Goal: Information Seeking & Learning: Learn about a topic

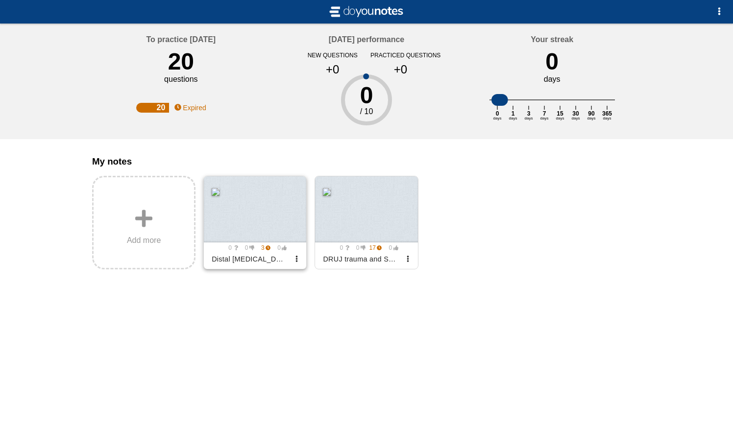
click at [266, 212] on div at bounding box center [255, 209] width 102 height 66
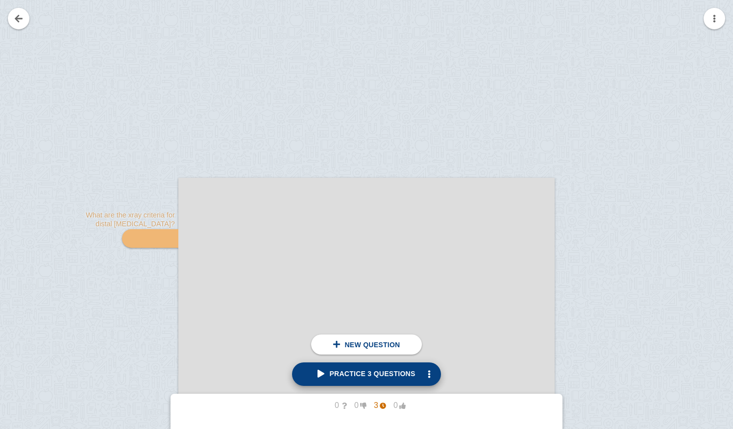
click at [368, 375] on span "Practice 3 questions" at bounding box center [365, 374] width 97 height 8
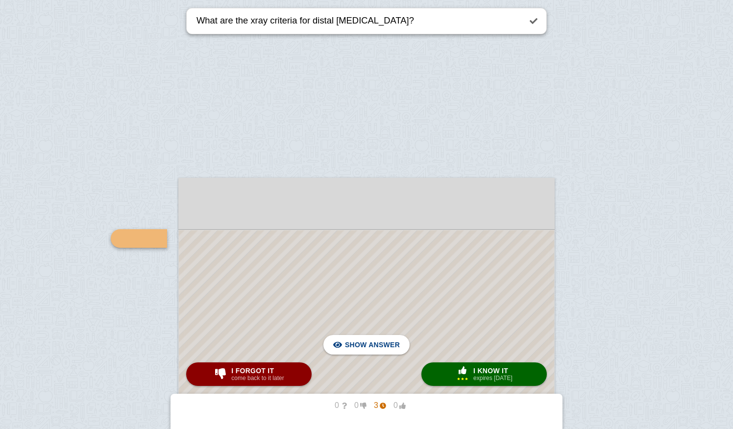
scroll to position [104, 0]
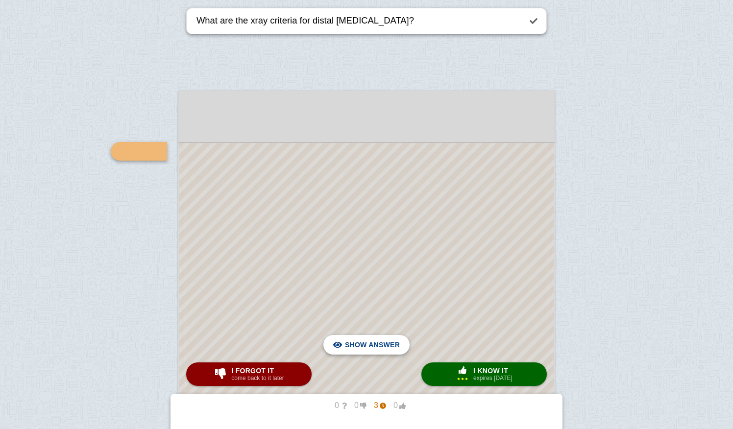
click at [369, 342] on span "Hide answer" at bounding box center [374, 345] width 51 height 22
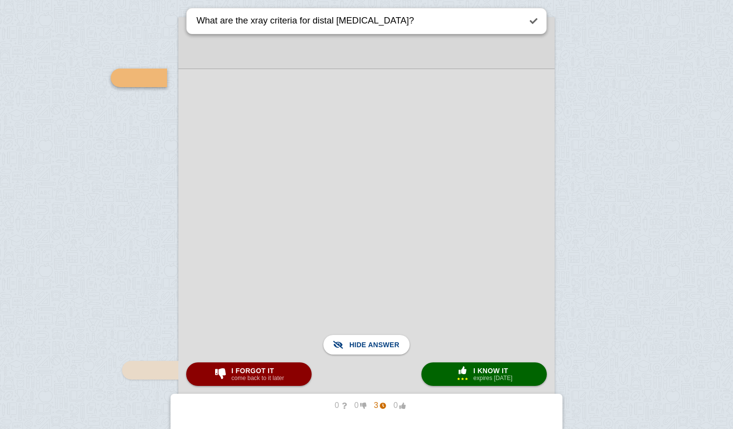
scroll to position [174, 0]
click at [482, 371] on span "I know it" at bounding box center [492, 371] width 39 height 8
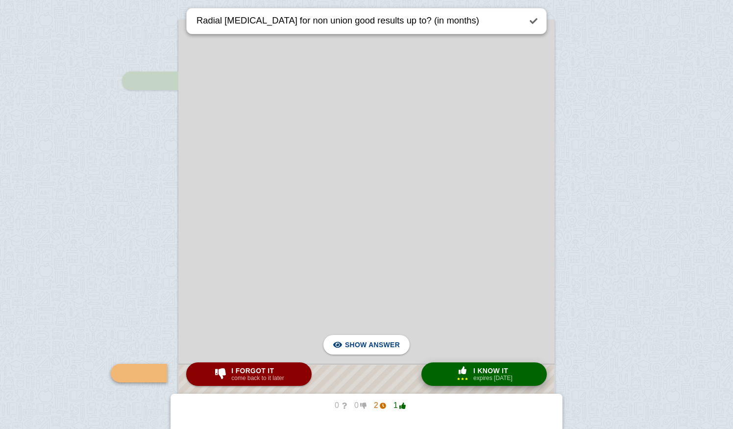
scroll to position [396, 0]
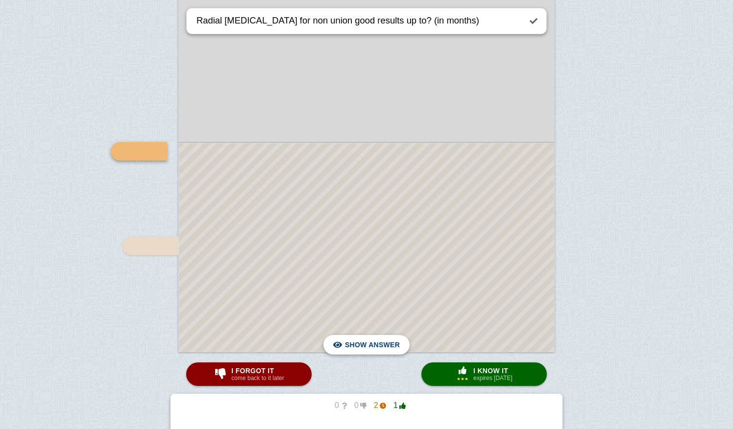
click at [384, 344] on span "Hide answer" at bounding box center [374, 345] width 51 height 22
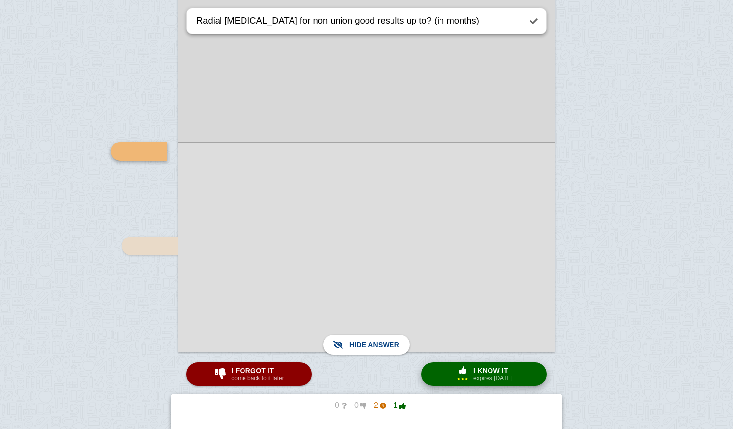
click at [487, 372] on span "I know it" at bounding box center [492, 371] width 39 height 8
type textarea "How do you decide wether to deal with the Ulnar or [PERSON_NAME] in malunions?"
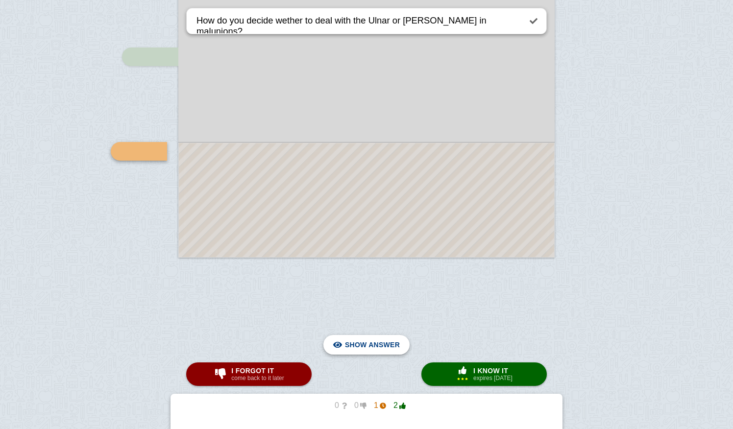
click at [376, 338] on span "Hide answer" at bounding box center [374, 345] width 51 height 22
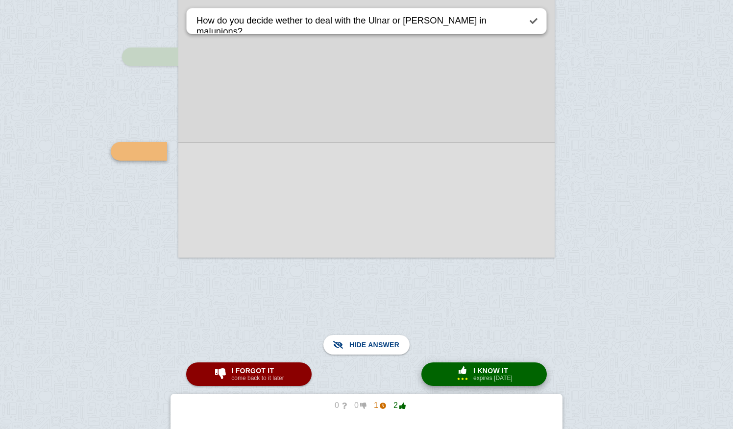
click at [482, 374] on span "I know it" at bounding box center [492, 371] width 39 height 8
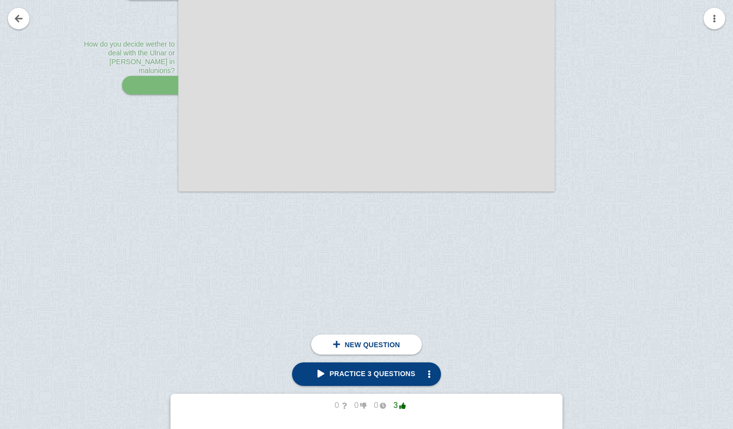
scroll to position [557, 0]
click at [395, 374] on span "Practice 3 questions" at bounding box center [365, 374] width 97 height 8
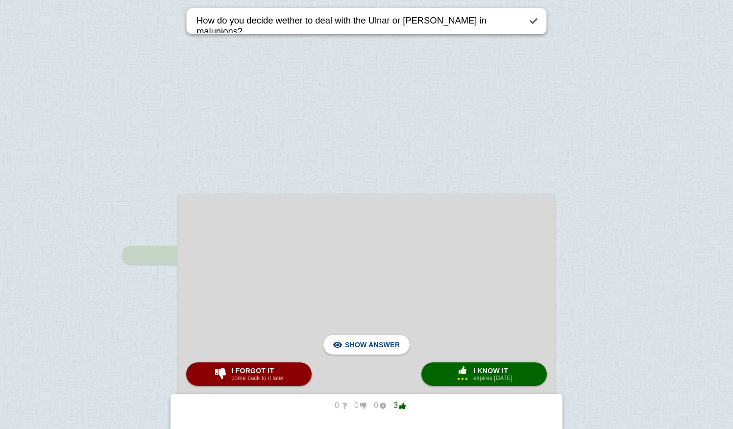
checkbox input "false"
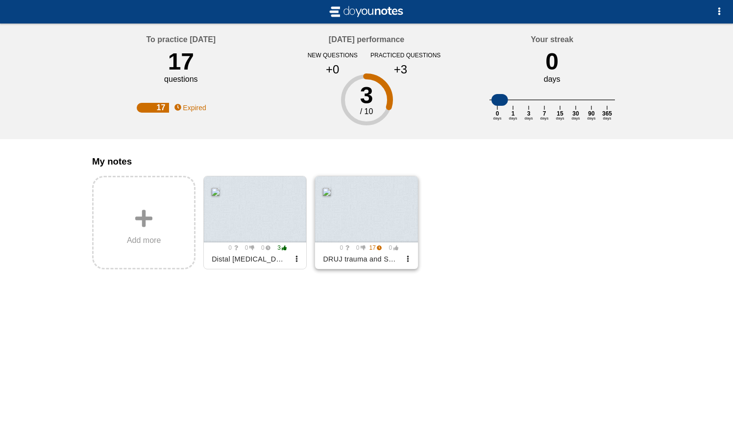
click at [367, 222] on div at bounding box center [366, 209] width 102 height 66
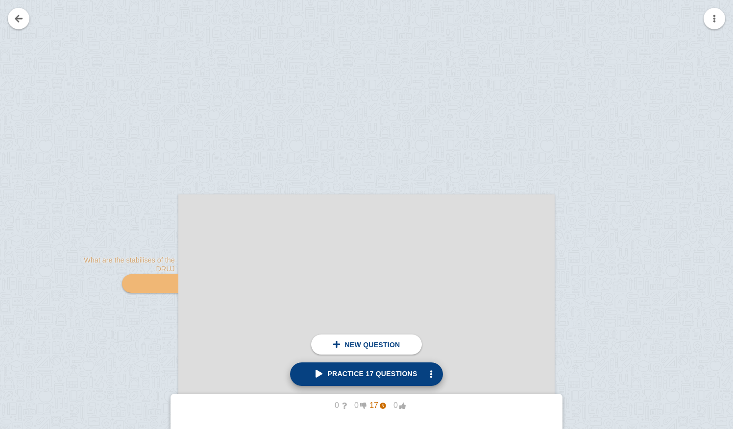
click at [376, 374] on span "Practice 17 questions" at bounding box center [366, 374] width 101 height 8
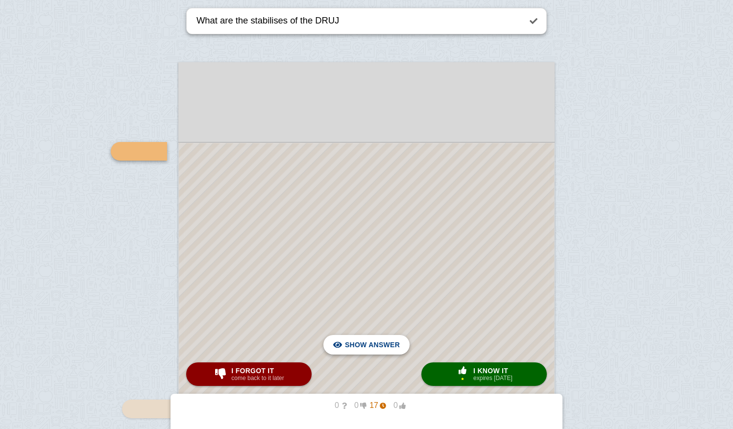
click at [373, 347] on span "Hide answer" at bounding box center [374, 345] width 51 height 22
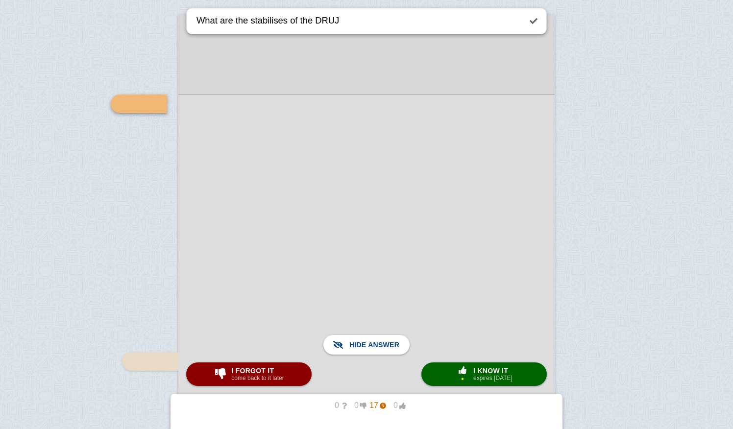
scroll to position [179, 0]
click at [484, 374] on span "I know it" at bounding box center [492, 371] width 39 height 8
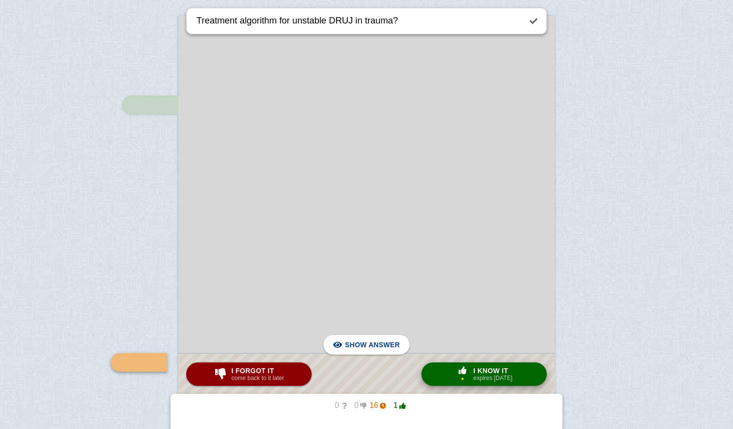
scroll to position [390, 0]
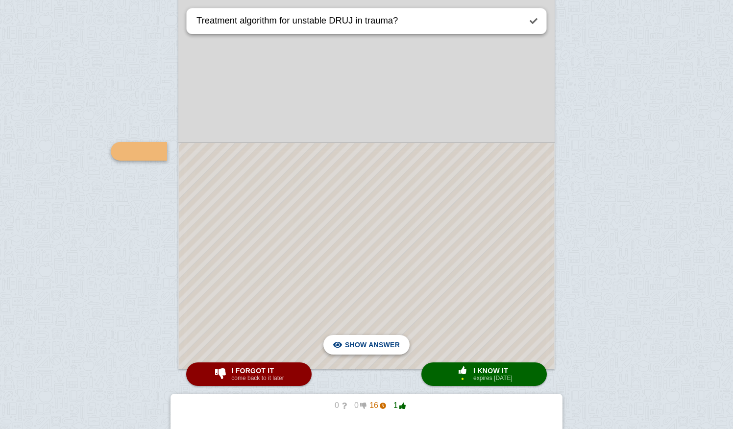
click at [354, 343] on span "Hide answer" at bounding box center [374, 345] width 51 height 22
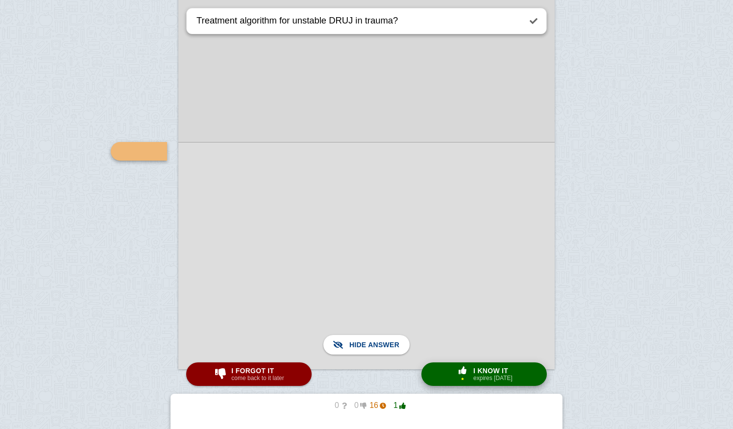
click at [482, 372] on span "I know it" at bounding box center [492, 371] width 39 height 8
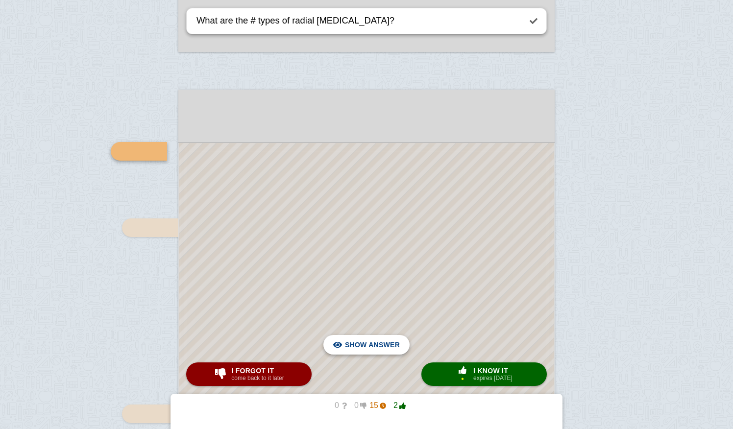
click at [386, 341] on span "Hide answer" at bounding box center [374, 345] width 51 height 22
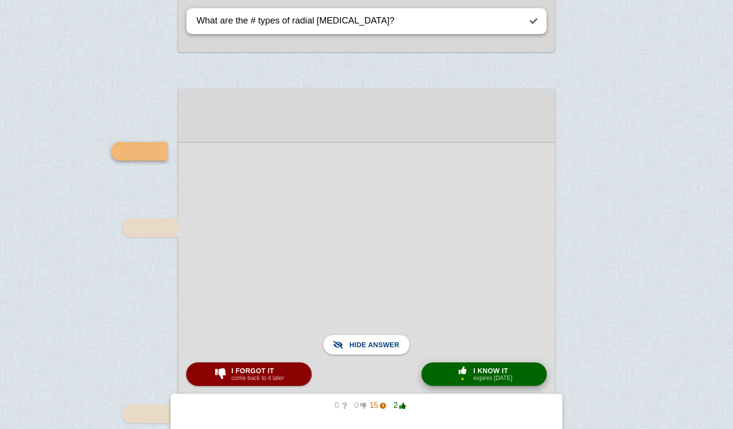
click at [481, 374] on span "I know it" at bounding box center [492, 371] width 39 height 8
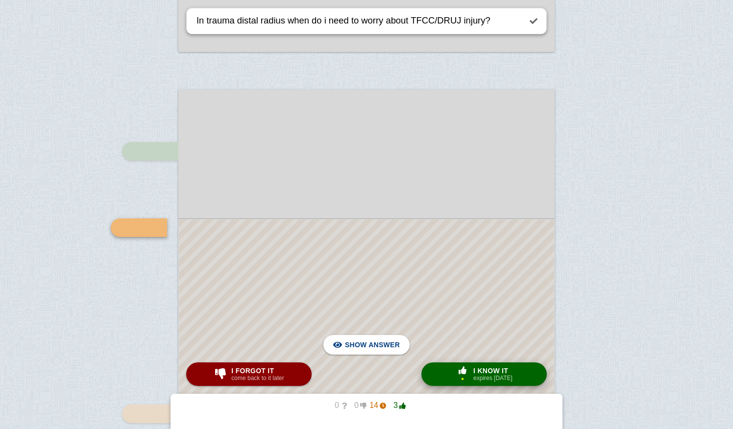
scroll to position [784, 0]
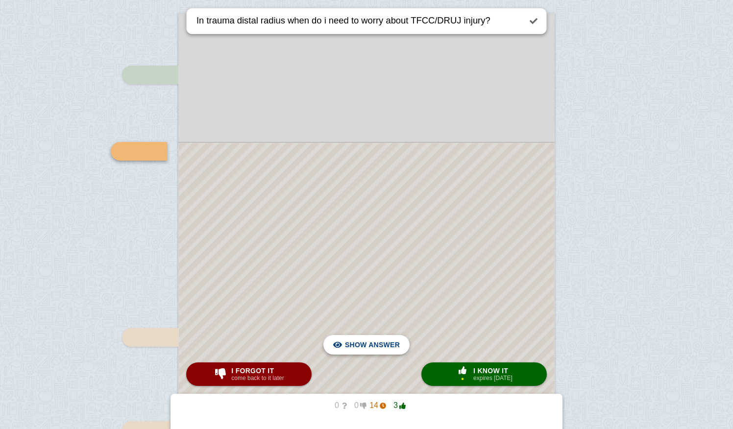
click at [377, 347] on span "Hide answer" at bounding box center [374, 345] width 51 height 22
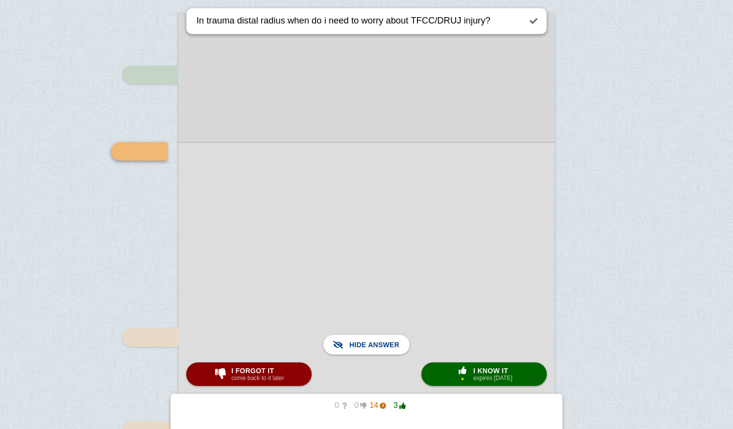
click at [261, 361] on div at bounding box center [366, 374] width 376 height 465
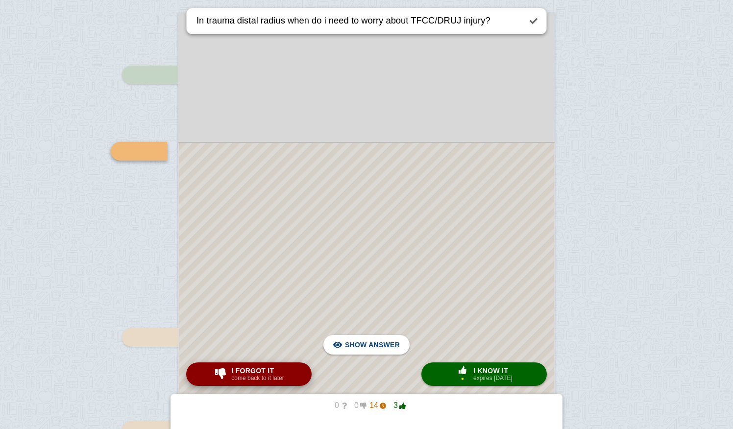
click at [278, 372] on span "I forgot it" at bounding box center [257, 371] width 52 height 8
type textarea "What % of people get DRUJ problems after [MEDICAL_DATA]?"
checkbox input "true"
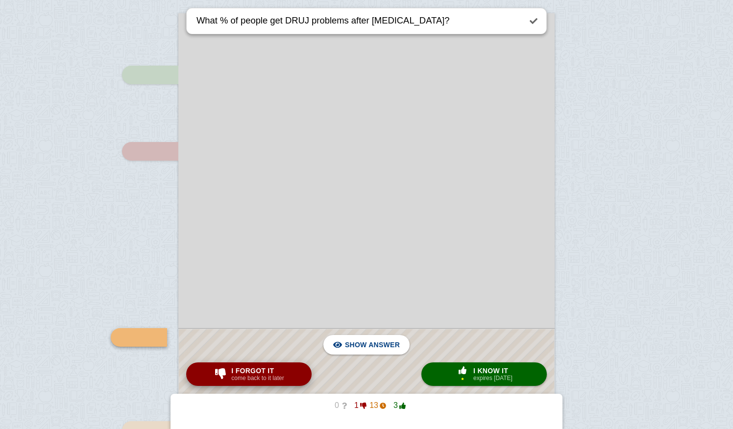
scroll to position [970, 0]
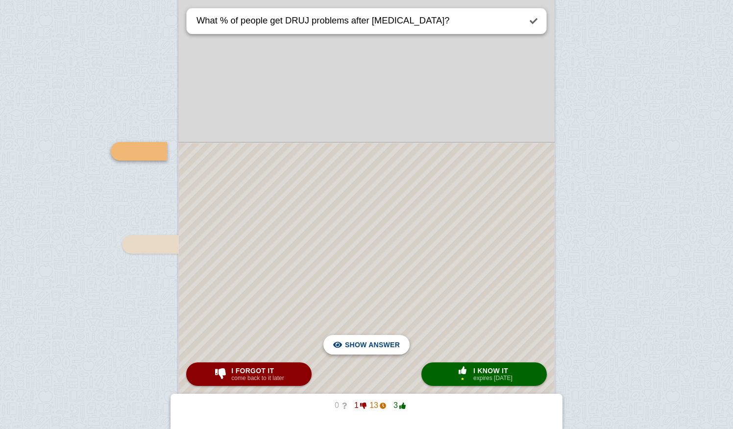
click at [384, 347] on span "Hide answer" at bounding box center [374, 345] width 51 height 22
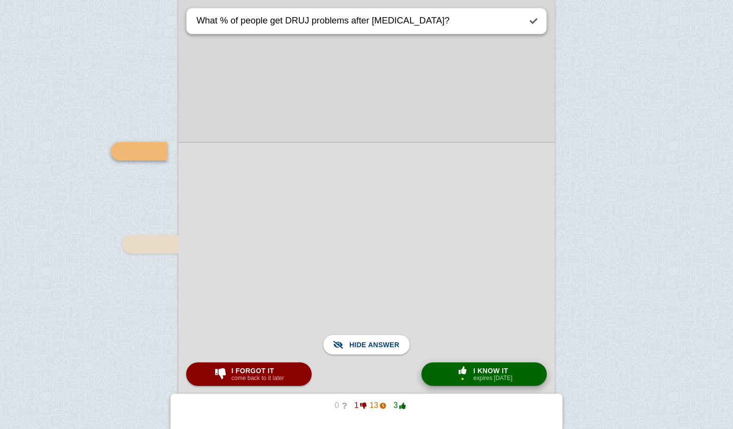
click at [463, 372] on span "button" at bounding box center [463, 370] width 16 height 8
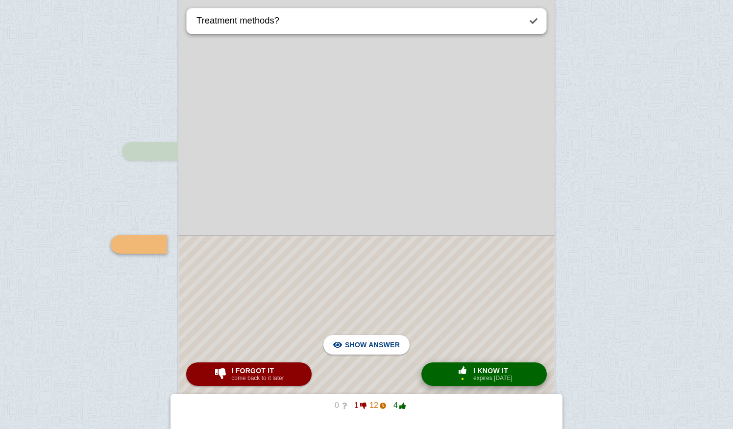
scroll to position [1063, 0]
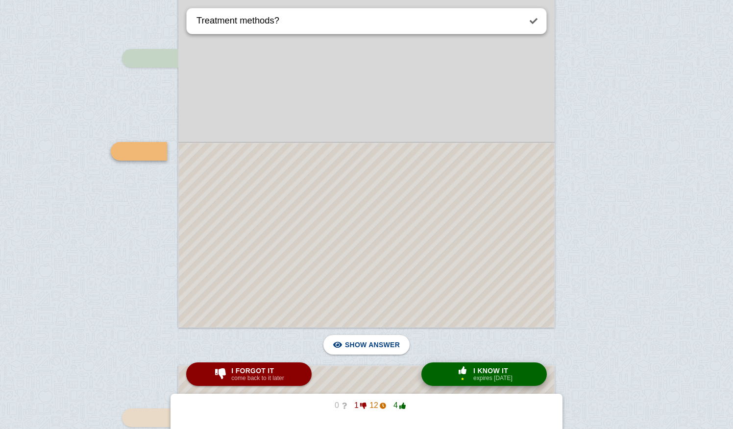
click at [460, 374] on span "button" at bounding box center [463, 370] width 16 height 8
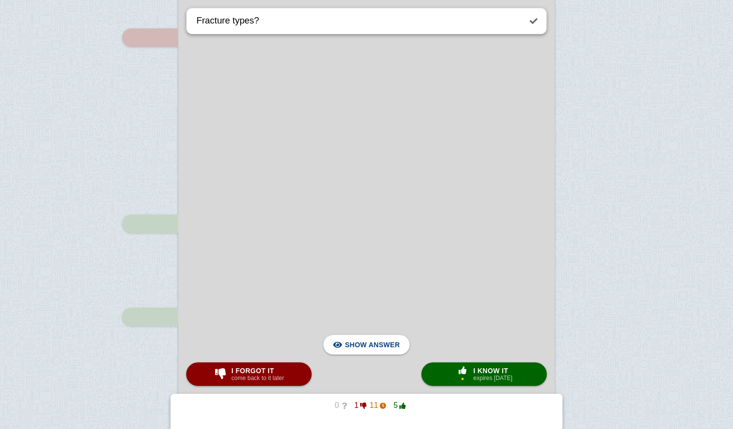
scroll to position [925, 0]
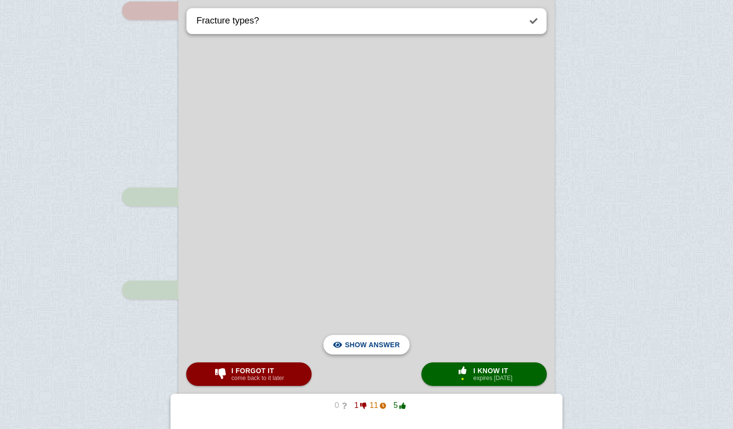
click at [367, 346] on span "Hide answer" at bounding box center [374, 345] width 51 height 22
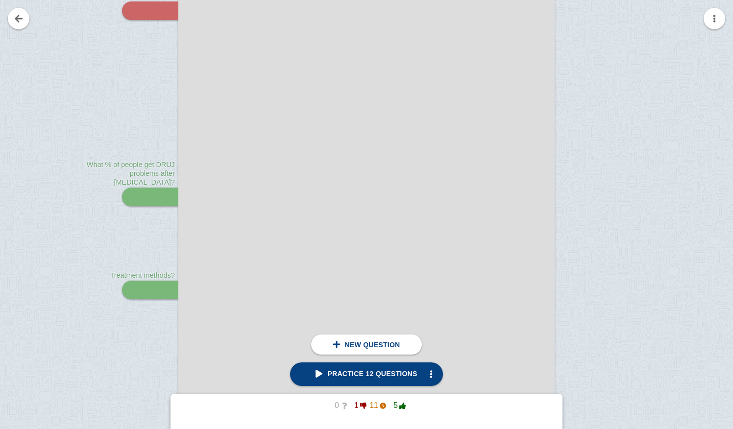
scroll to position [917, 0]
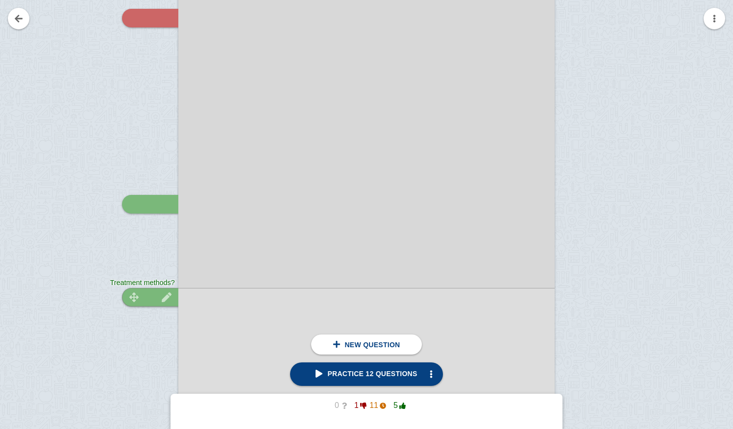
click at [150, 295] on div at bounding box center [150, 297] width 56 height 19
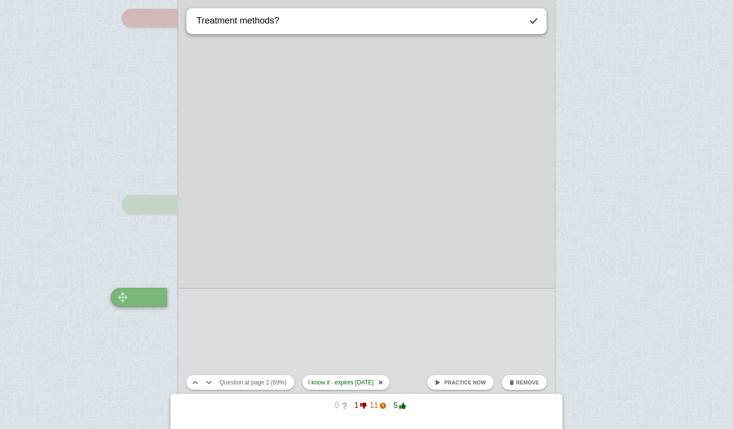
scroll to position [1063, 0]
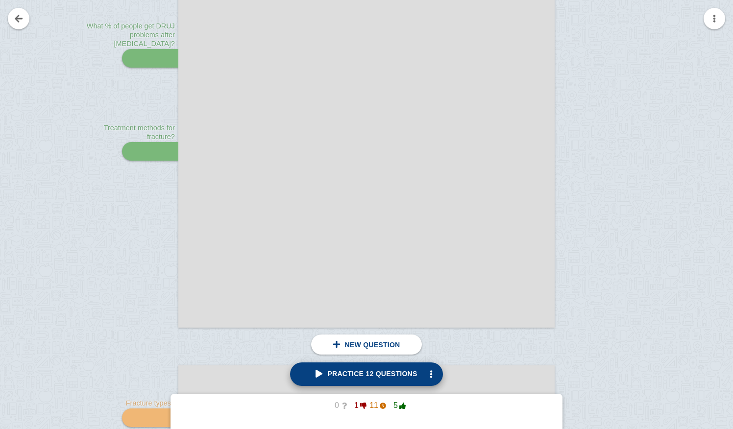
click at [372, 374] on span "Practice 12 questions" at bounding box center [366, 374] width 101 height 8
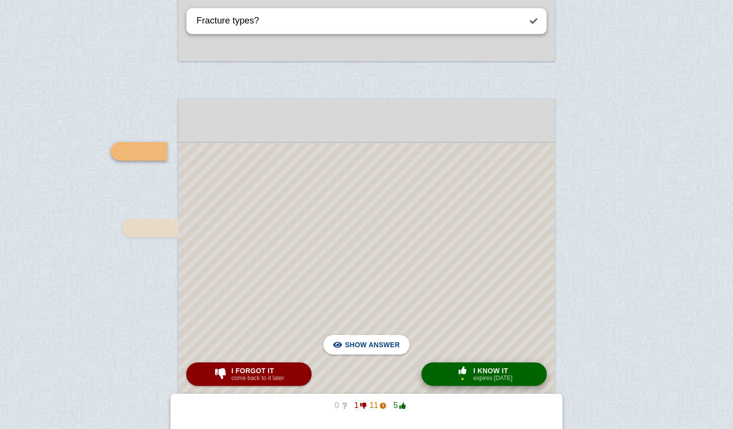
click at [490, 378] on small "expires [DATE]" at bounding box center [492, 378] width 39 height 7
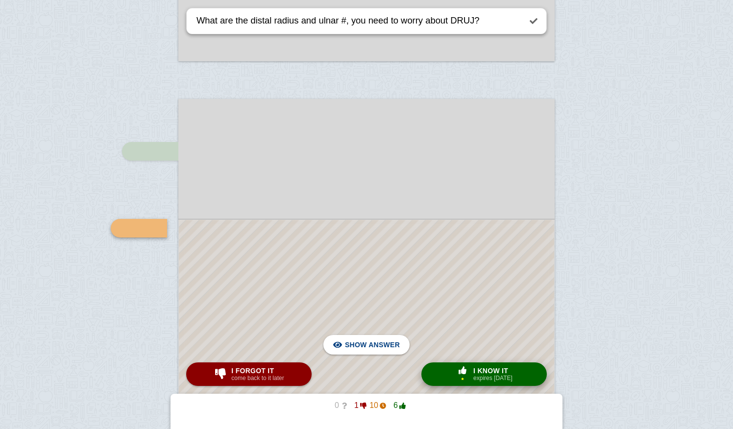
scroll to position [1407, 0]
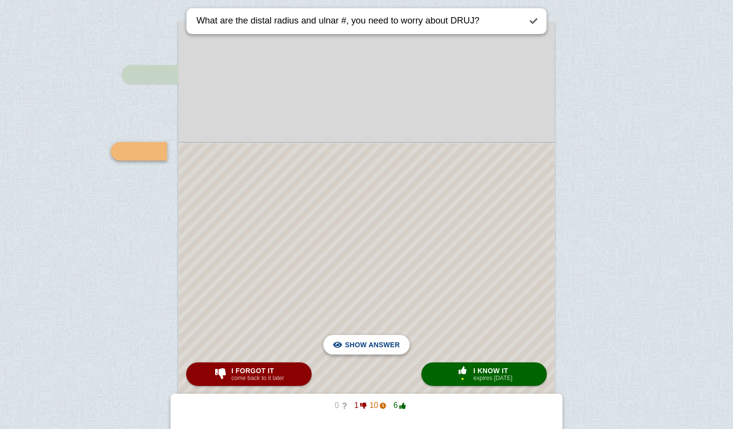
click at [368, 349] on span "Hide answer" at bounding box center [374, 345] width 51 height 22
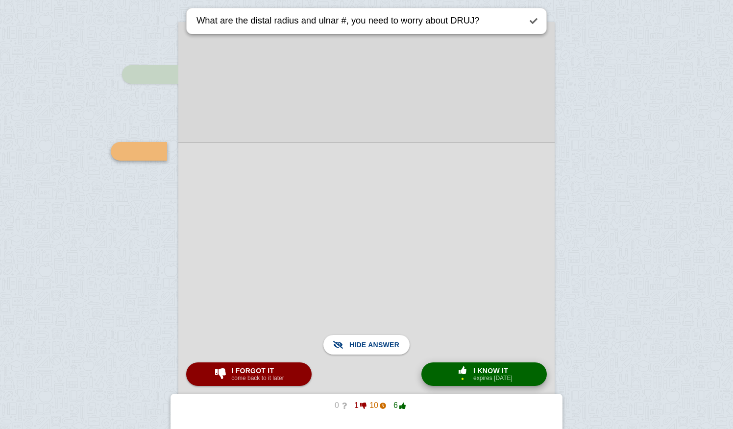
click at [494, 374] on span "I know it" at bounding box center [492, 371] width 39 height 8
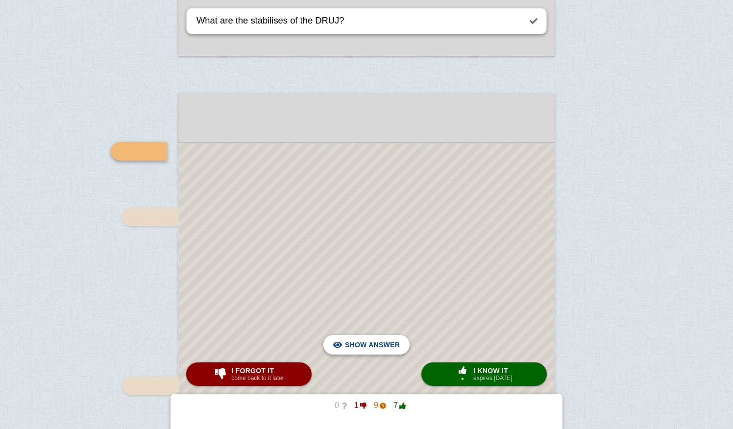
click at [369, 344] on span "Hide answer" at bounding box center [374, 345] width 51 height 22
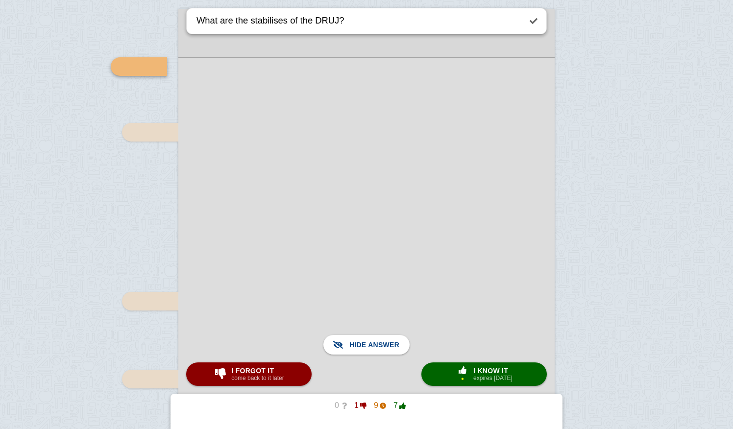
scroll to position [2023, 0]
click at [267, 371] on span "I forgot it" at bounding box center [257, 371] width 52 height 8
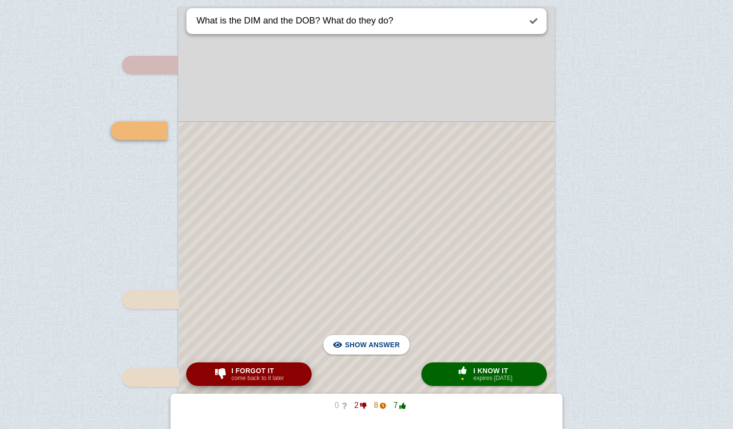
scroll to position [2002, 0]
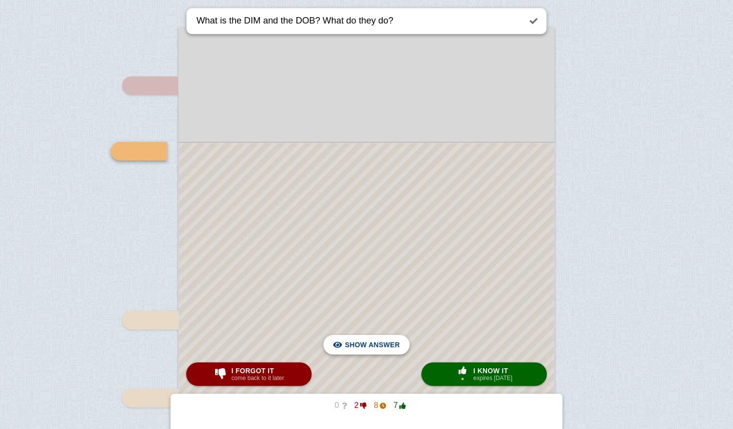
click at [355, 350] on span "Hide answer" at bounding box center [374, 345] width 51 height 22
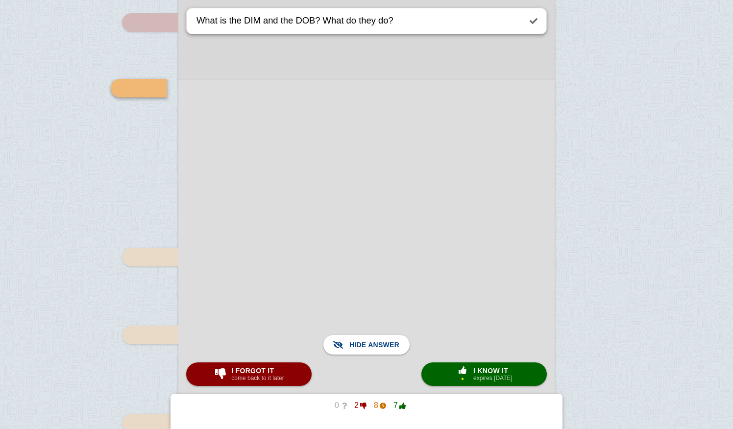
scroll to position [2062, 0]
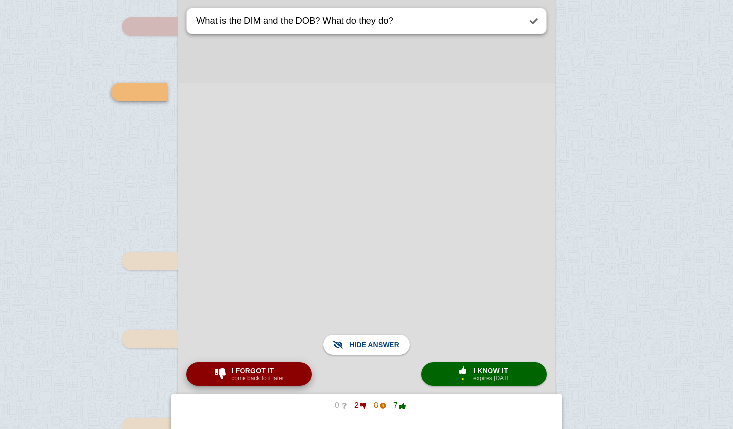
click at [282, 373] on span "I forgot it" at bounding box center [257, 371] width 52 height 8
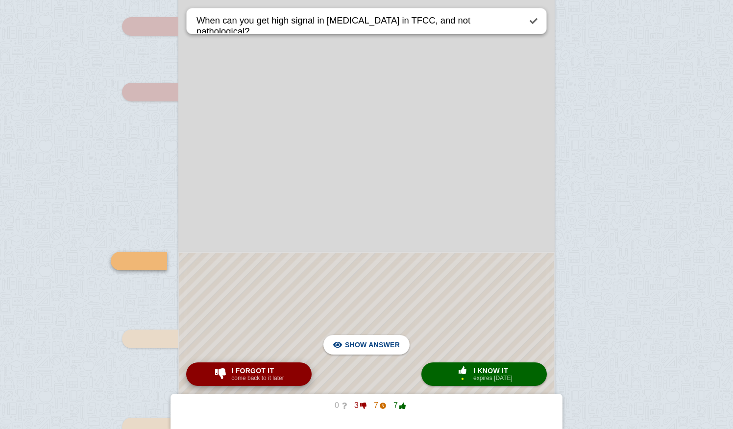
scroll to position [2171, 0]
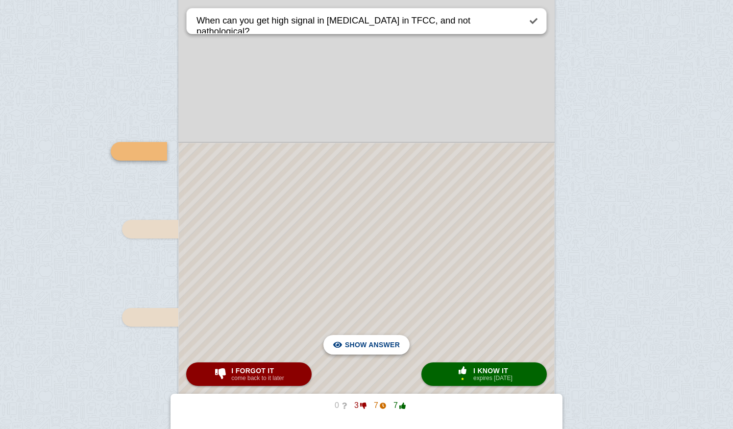
click at [362, 346] on span "Hide answer" at bounding box center [374, 345] width 51 height 22
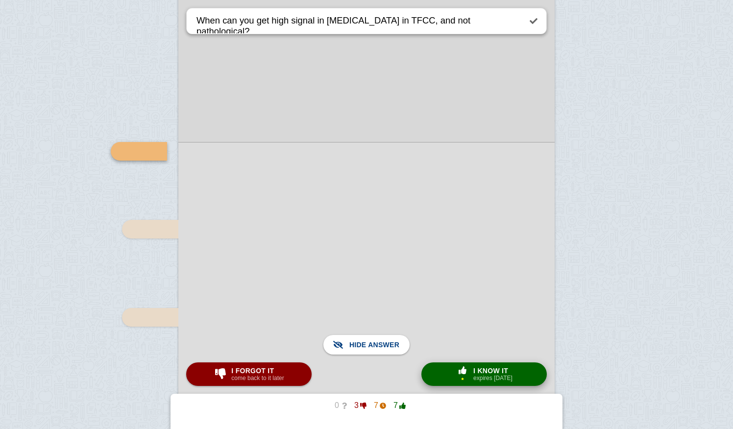
click at [487, 370] on span "I know it" at bounding box center [492, 371] width 39 height 8
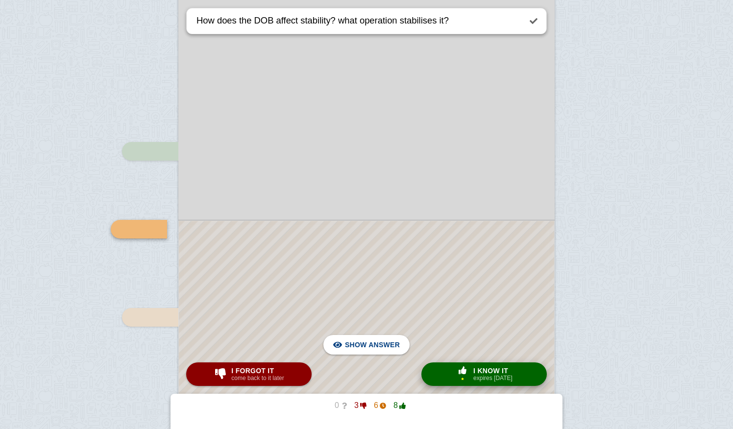
scroll to position [2249, 0]
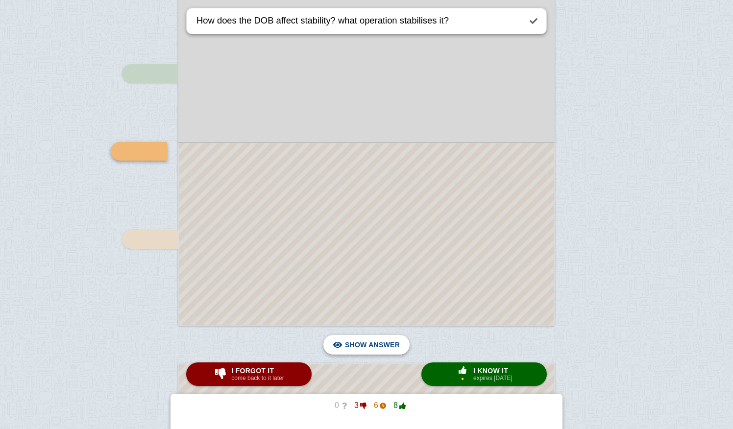
click at [385, 346] on span "Hide answer" at bounding box center [374, 345] width 51 height 22
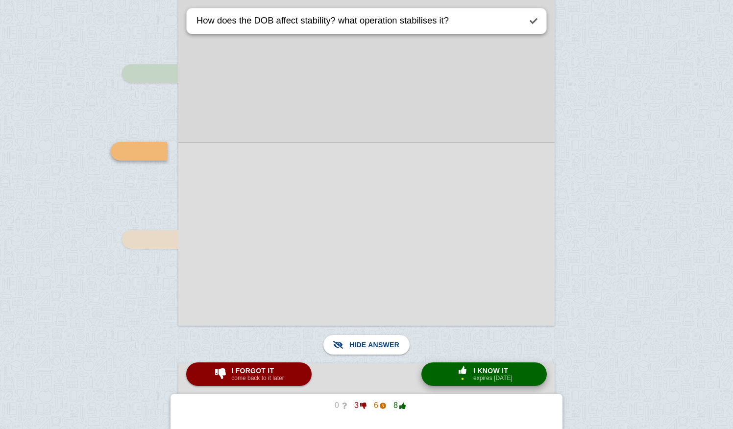
click at [482, 370] on span "I know it" at bounding box center [492, 371] width 39 height 8
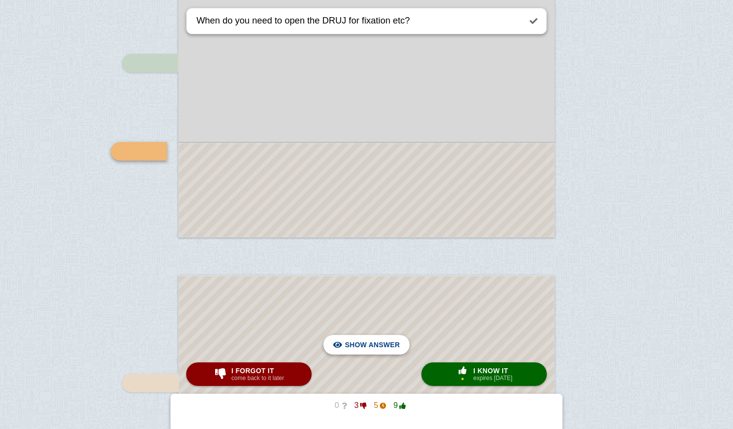
click at [393, 344] on span "Hide answer" at bounding box center [374, 345] width 51 height 22
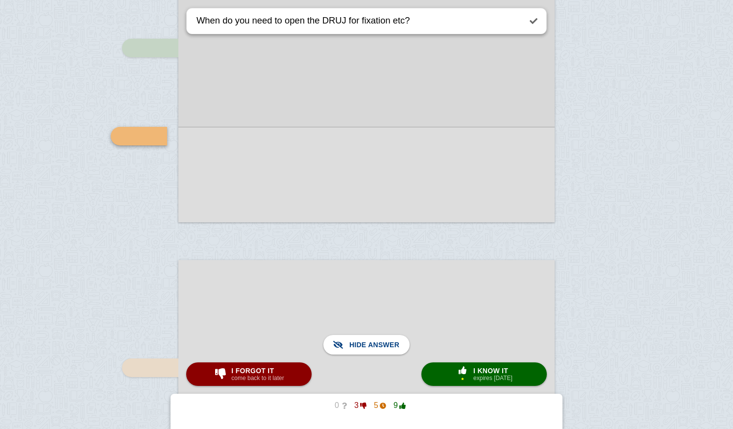
scroll to position [2352, 0]
click at [487, 375] on small "expires [DATE]" at bounding box center [492, 378] width 39 height 7
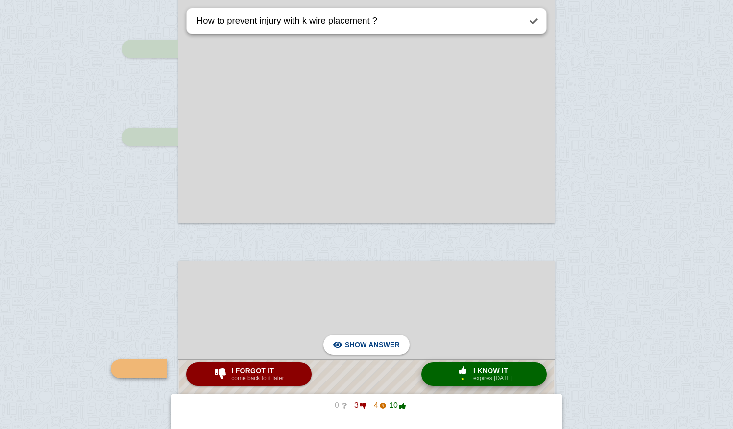
scroll to position [2569, 0]
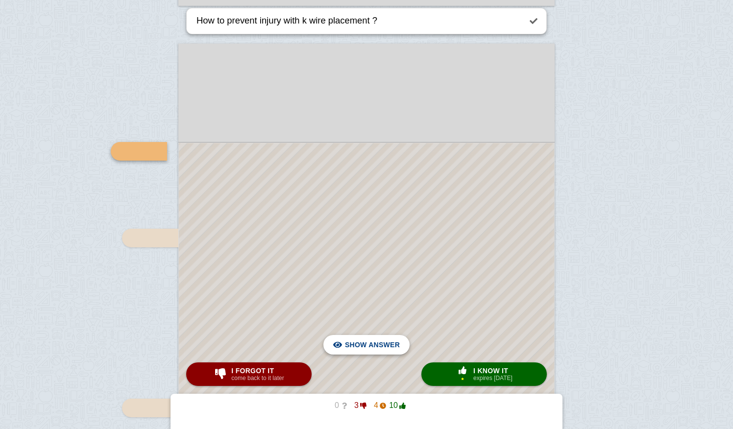
click at [370, 347] on span "Hide answer" at bounding box center [374, 345] width 51 height 22
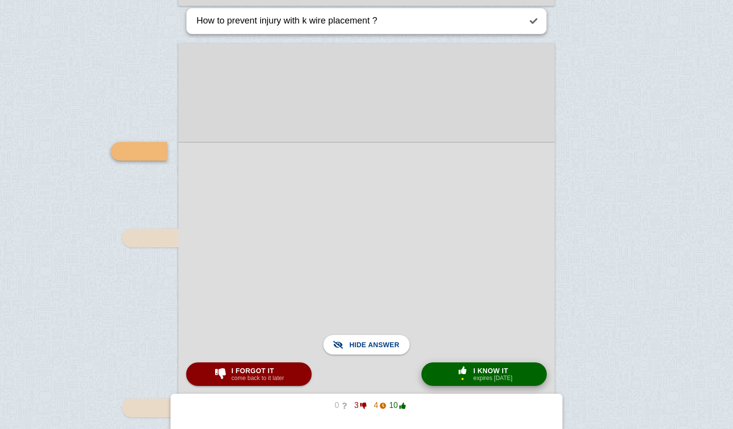
click at [462, 369] on span "button" at bounding box center [463, 370] width 16 height 8
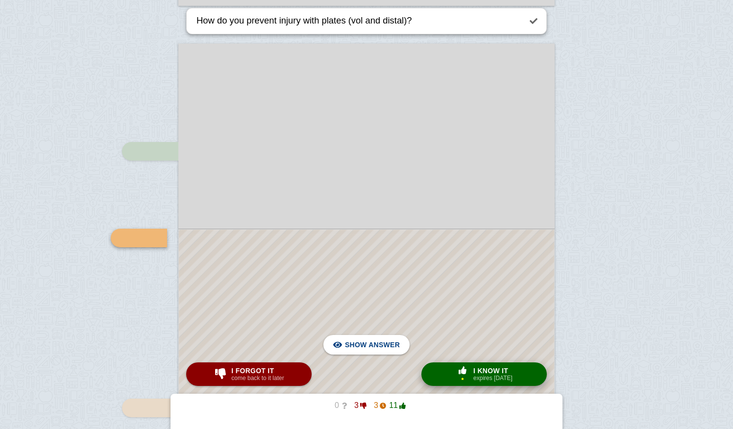
scroll to position [2656, 0]
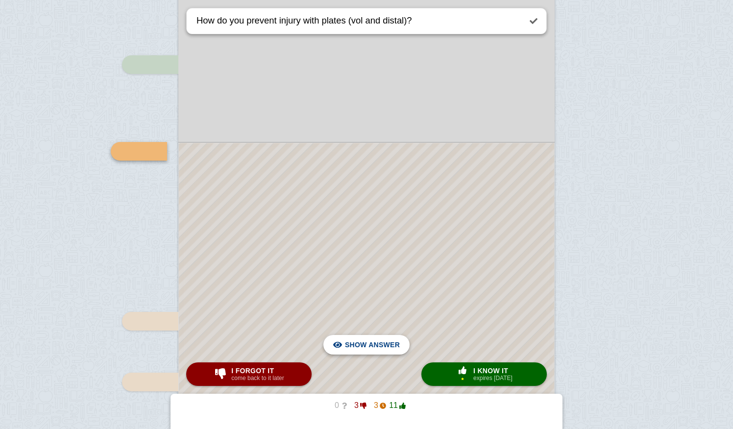
click at [350, 347] on span "Hide answer" at bounding box center [374, 345] width 51 height 22
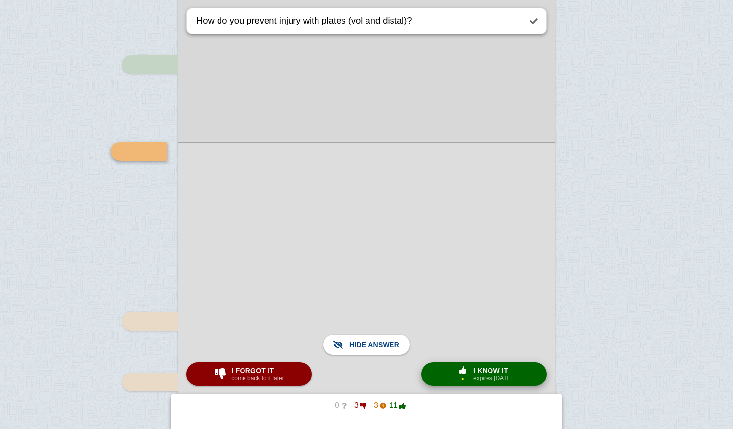
click at [473, 372] on span "I know it" at bounding box center [492, 371] width 39 height 8
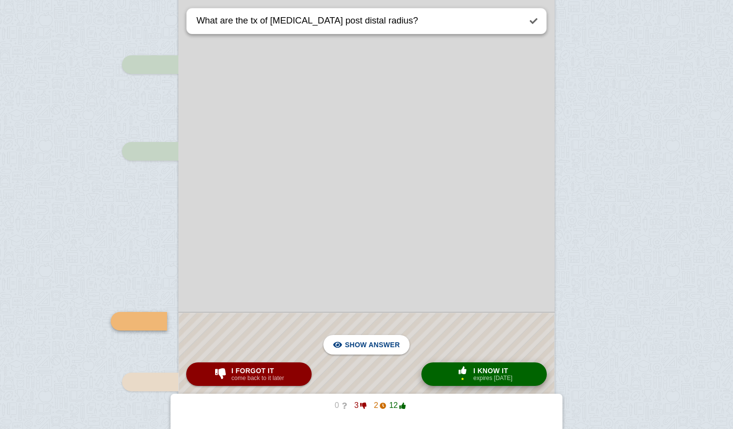
scroll to position [2826, 0]
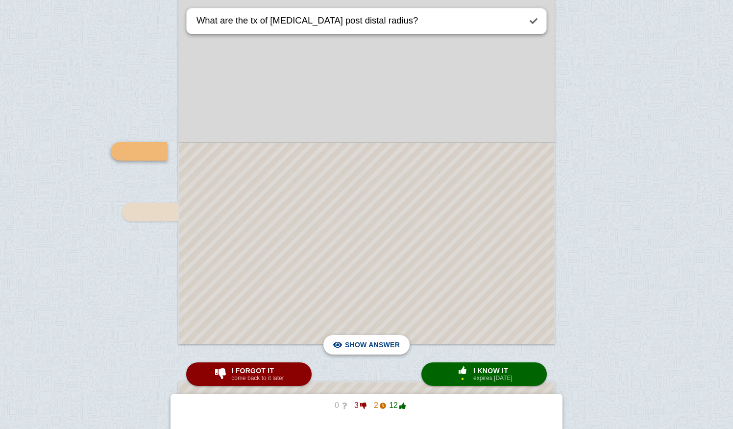
click at [379, 343] on span "Hide answer" at bounding box center [374, 345] width 51 height 22
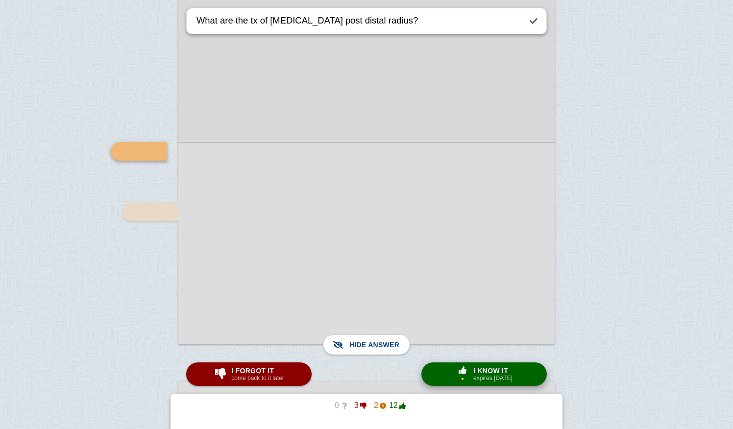
click at [461, 373] on span "button" at bounding box center [463, 370] width 16 height 8
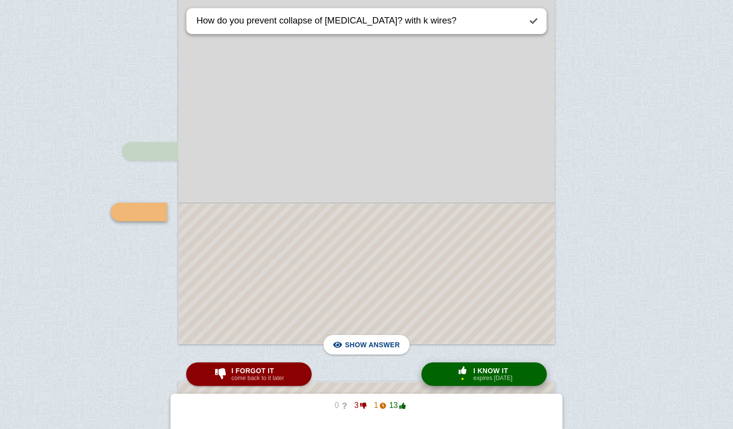
scroll to position [2887, 0]
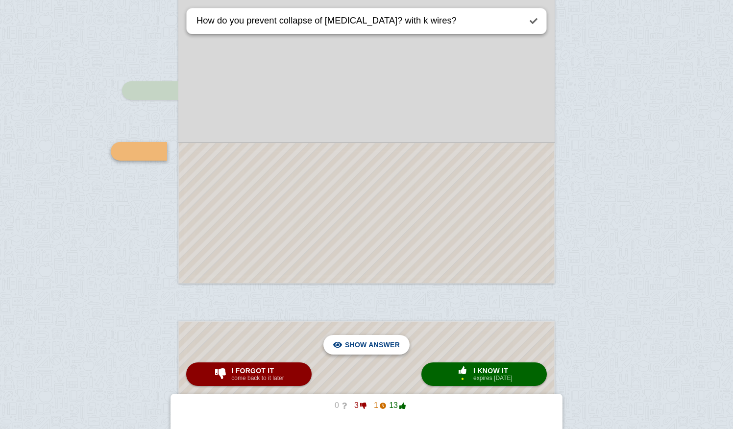
click at [381, 342] on span "Hide answer" at bounding box center [374, 345] width 51 height 22
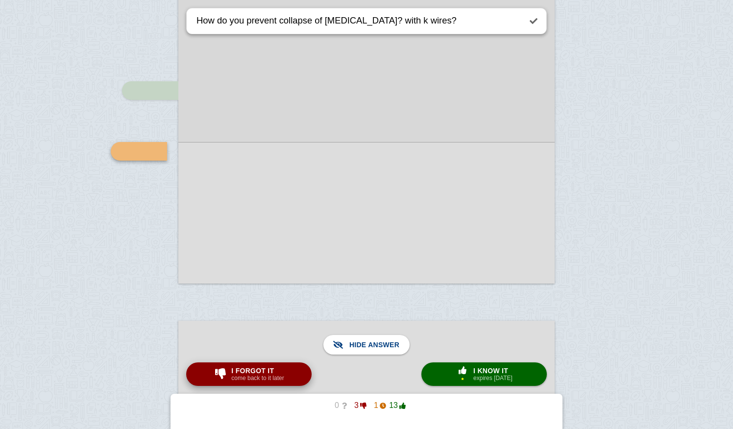
click at [286, 376] on div "I forgot it come back to it later" at bounding box center [257, 374] width 56 height 16
type textarea "In trauma distal radius when do i need to worry about TFCC/DRUJ injury?"
checkbox input "false"
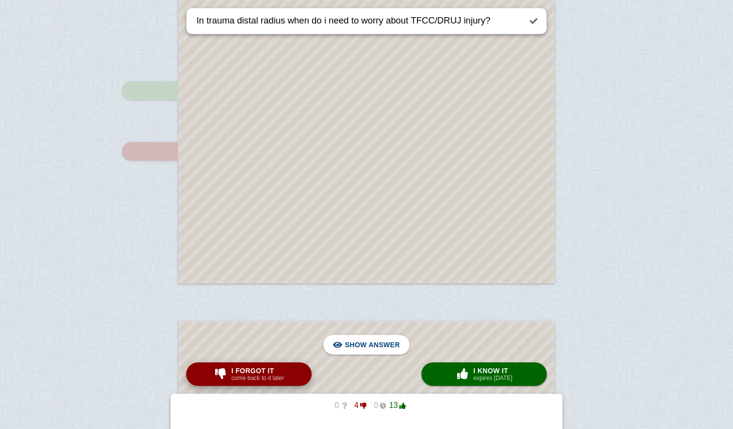
scroll to position [784, 0]
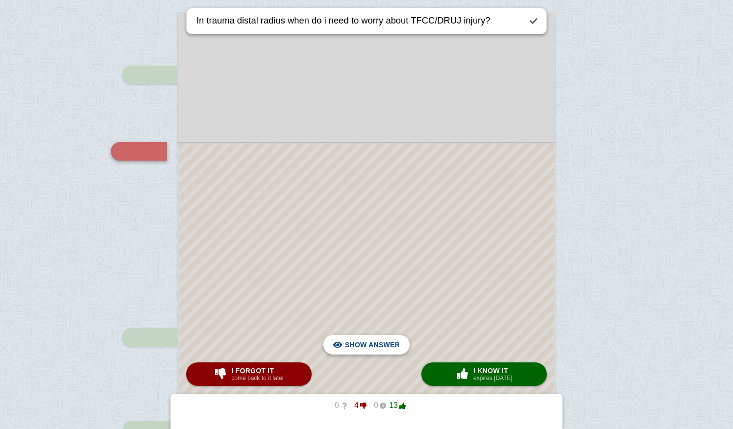
click at [344, 346] on div "Hide answer" at bounding box center [366, 345] width 71 height 20
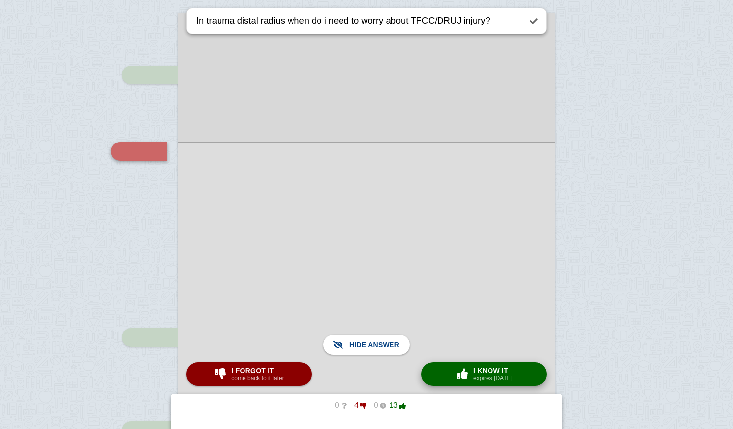
click at [491, 377] on small "expires [DATE]" at bounding box center [492, 378] width 39 height 7
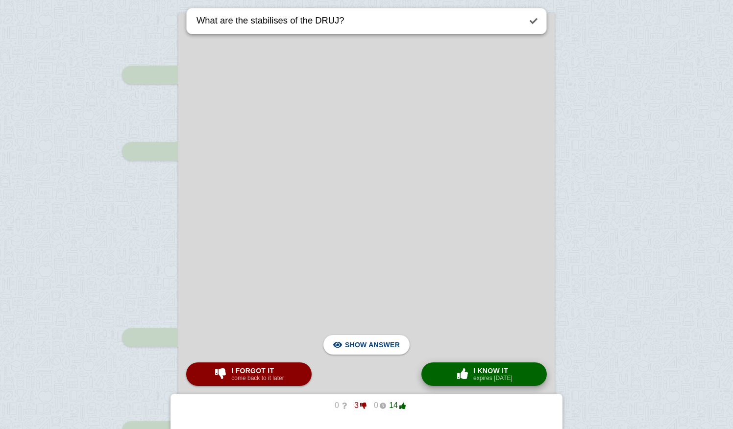
scroll to position [1937, 0]
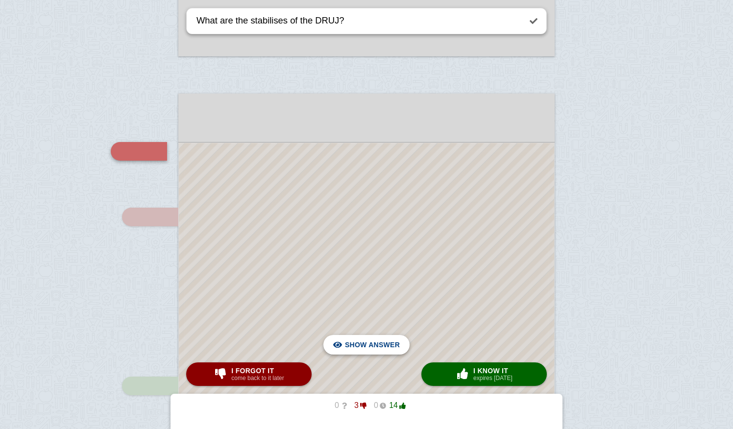
click at [368, 347] on span "Hide answer" at bounding box center [374, 345] width 51 height 22
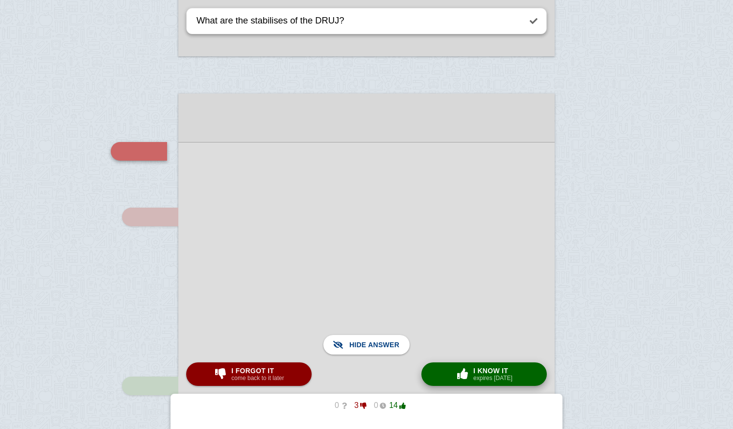
click at [492, 371] on span "I know it" at bounding box center [492, 371] width 39 height 8
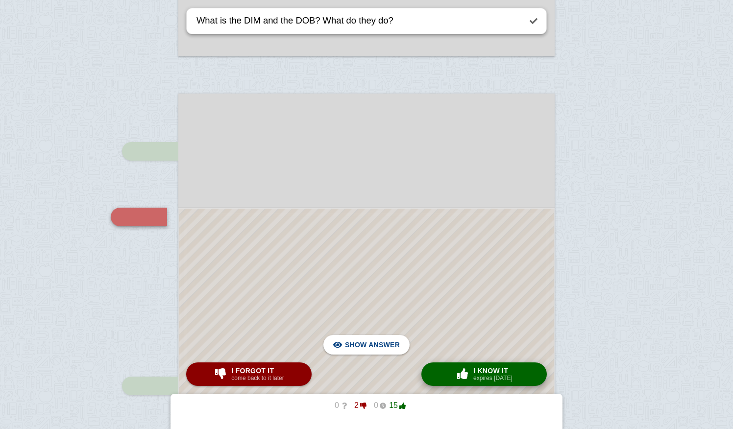
scroll to position [2002, 0]
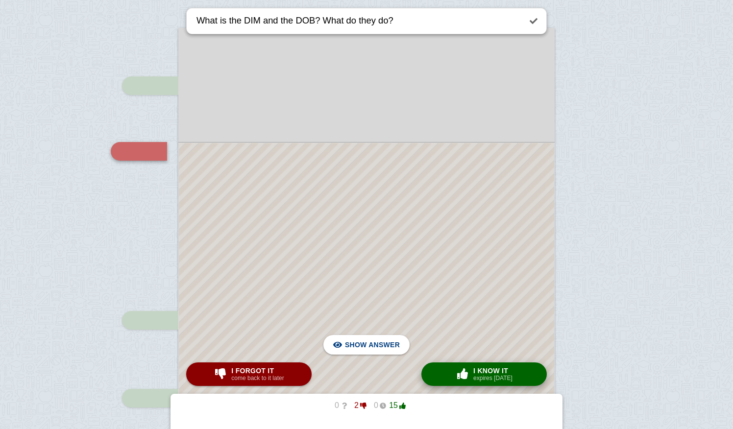
click at [492, 371] on span "I know it" at bounding box center [492, 371] width 39 height 8
type textarea "How do you prevent collapse of [MEDICAL_DATA]? with k wires?"
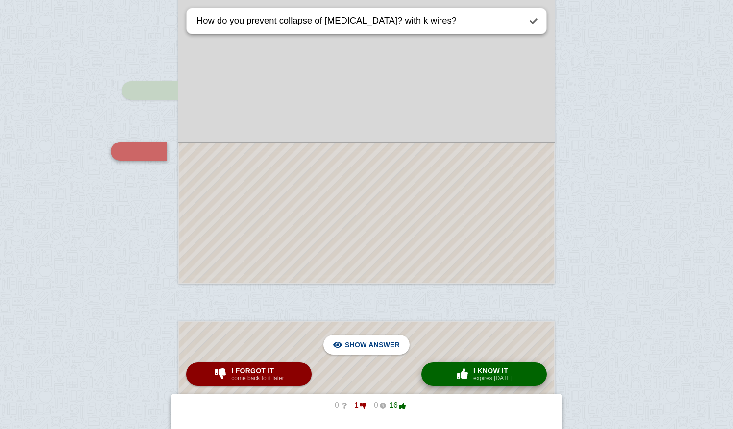
click at [492, 371] on span "I know it" at bounding box center [492, 371] width 39 height 8
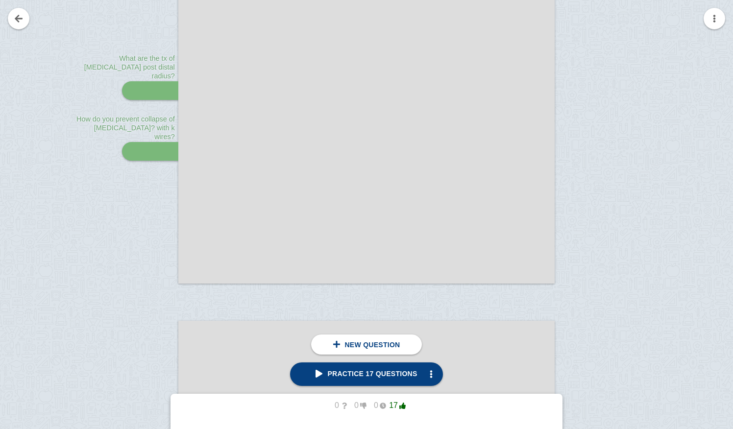
click at [20, 19] on link at bounding box center [19, 19] width 22 height 22
checkbox input "false"
